Goal: Information Seeking & Learning: Learn about a topic

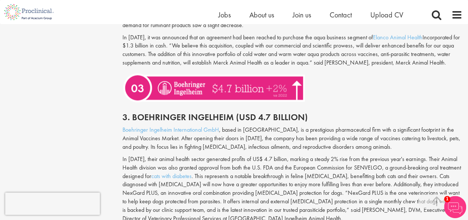
scroll to position [851, 0]
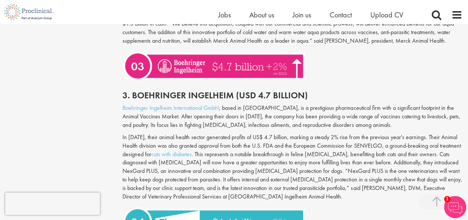
click at [288, 160] on p "In [DATE], their animal health sector generated profits of US$ 4.7 billion, mar…" at bounding box center [293, 167] width 340 height 68
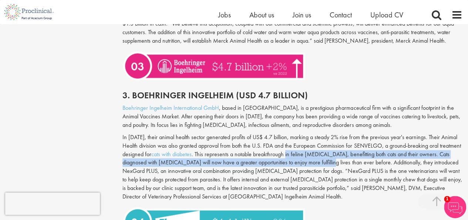
drag, startPoint x: 288, startPoint y: 160, endPoint x: 312, endPoint y: 168, distance: 26.0
click at [312, 168] on p "In [DATE], their animal health sector generated profits of US$ 4.7 billion, mar…" at bounding box center [293, 167] width 340 height 68
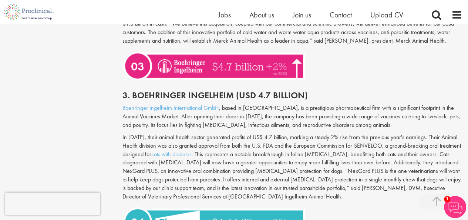
click at [310, 154] on p "In [DATE], their animal health sector generated profits of US$ 4.7 billion, mar…" at bounding box center [293, 167] width 340 height 68
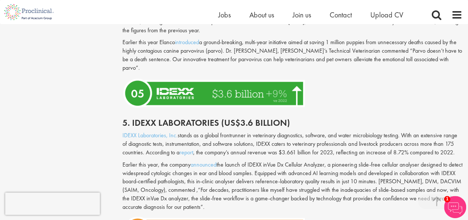
scroll to position [1110, 0]
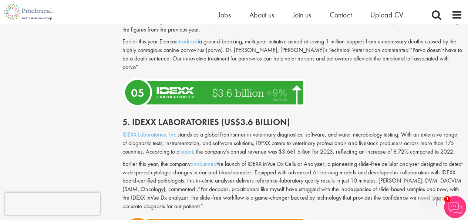
click at [326, 126] on h2 "5. Idexx Laboratories (US$3.6 billion)" at bounding box center [293, 122] width 340 height 10
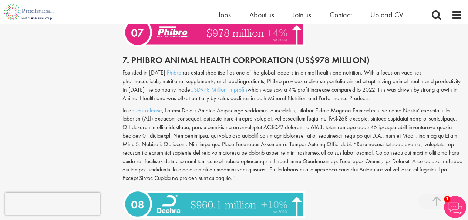
scroll to position [1481, 0]
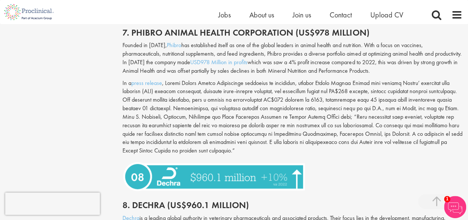
click at [247, 96] on p "In a press release" at bounding box center [293, 117] width 340 height 76
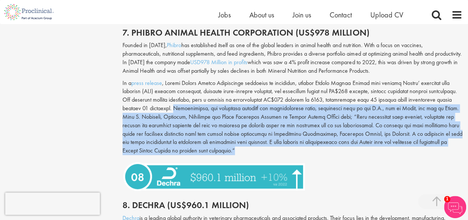
drag, startPoint x: 214, startPoint y: 110, endPoint x: 295, endPoint y: 148, distance: 89.2
click at [295, 148] on p "In a press release" at bounding box center [293, 117] width 340 height 76
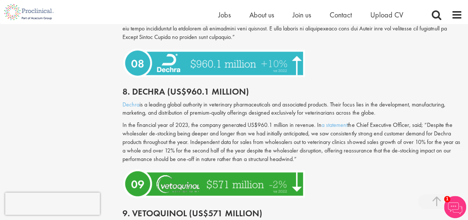
scroll to position [1629, 0]
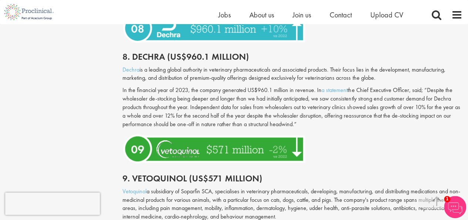
click at [279, 173] on div "9. Vetoquinol (US$571 million)" at bounding box center [292, 176] width 351 height 21
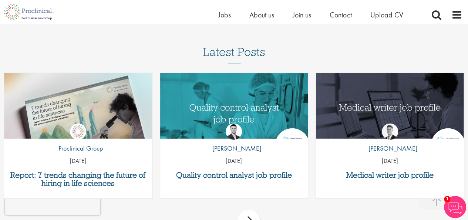
scroll to position [2184, 0]
